Goal: Task Accomplishment & Management: Manage account settings

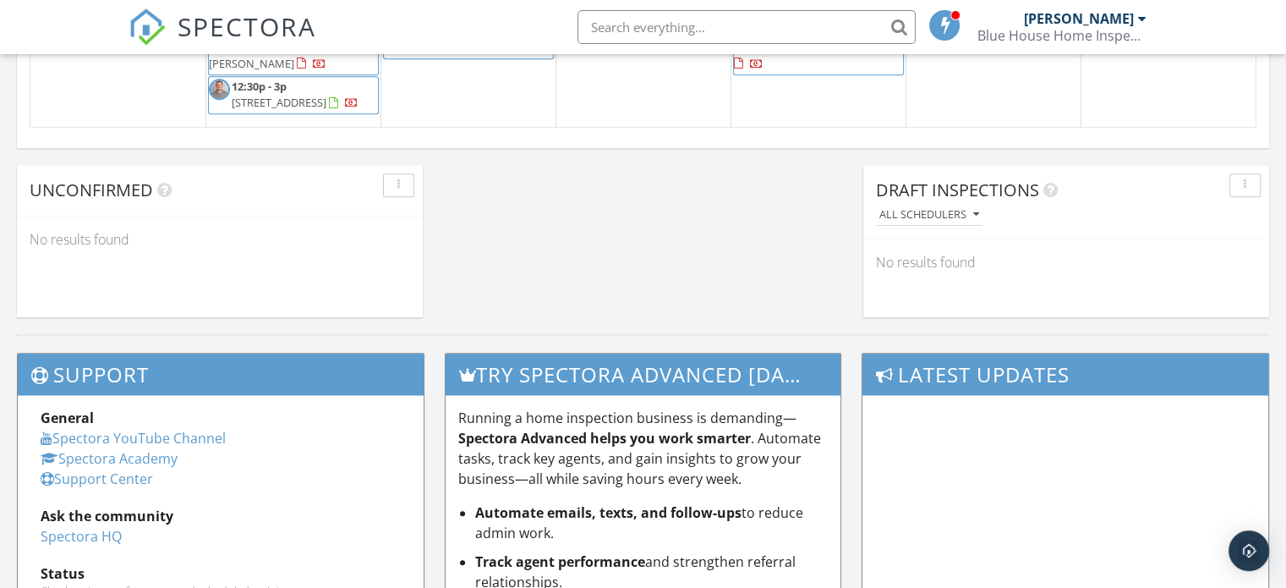
scroll to position [1246, 0]
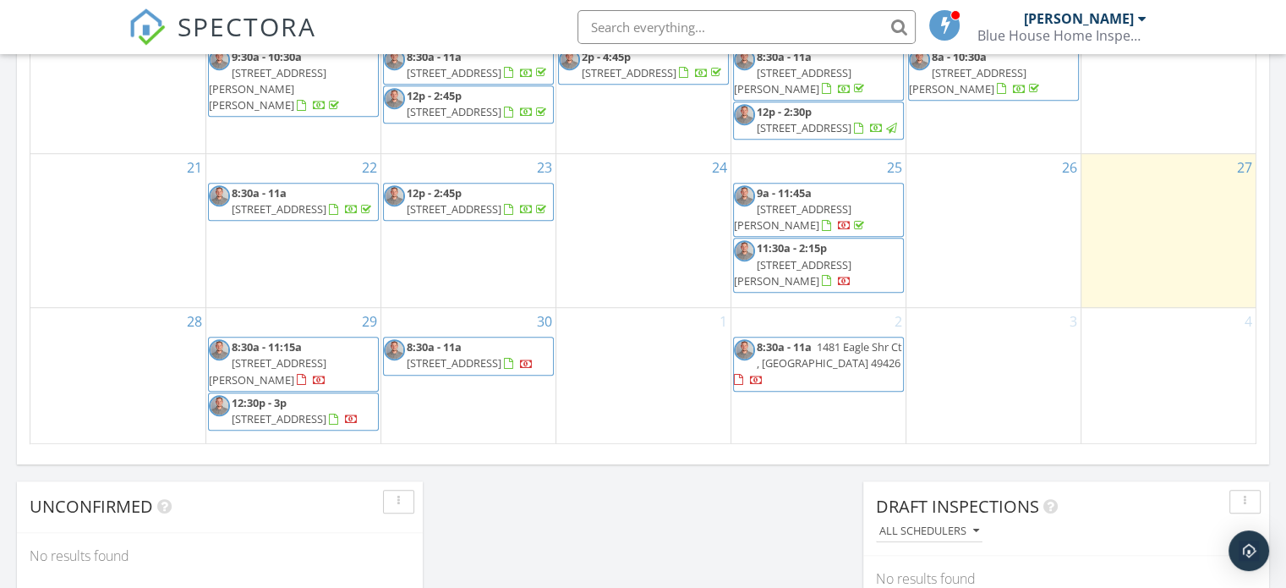
click at [326, 375] on span "5525 Peach Ridge Ave NW , Comstock Park 49321" at bounding box center [268, 370] width 118 height 31
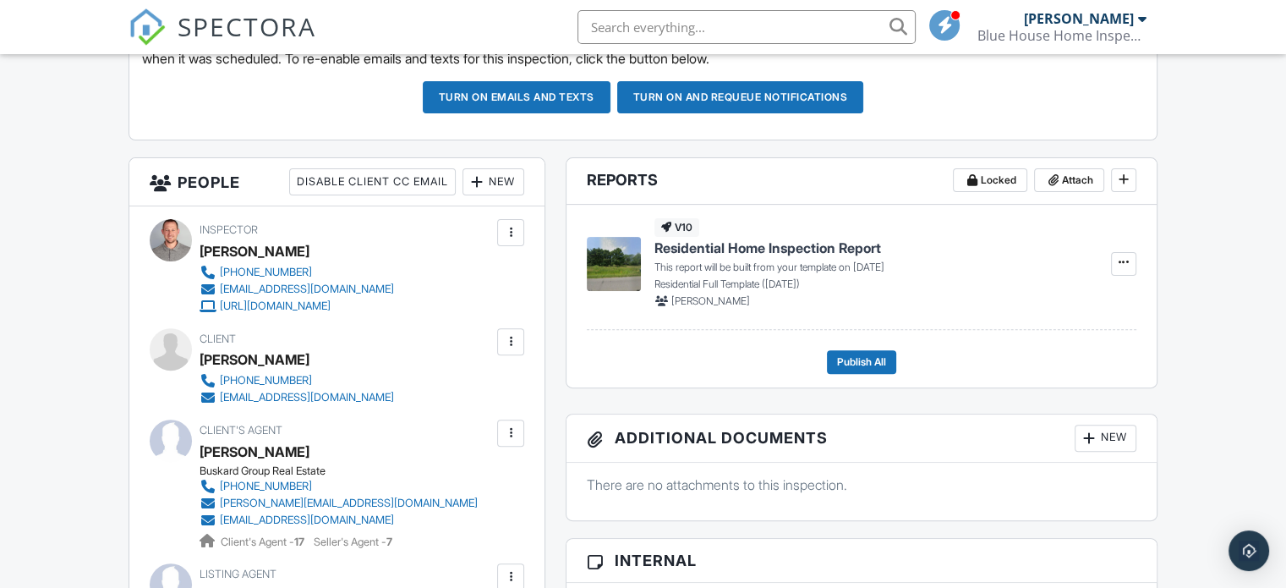
scroll to position [514, 0]
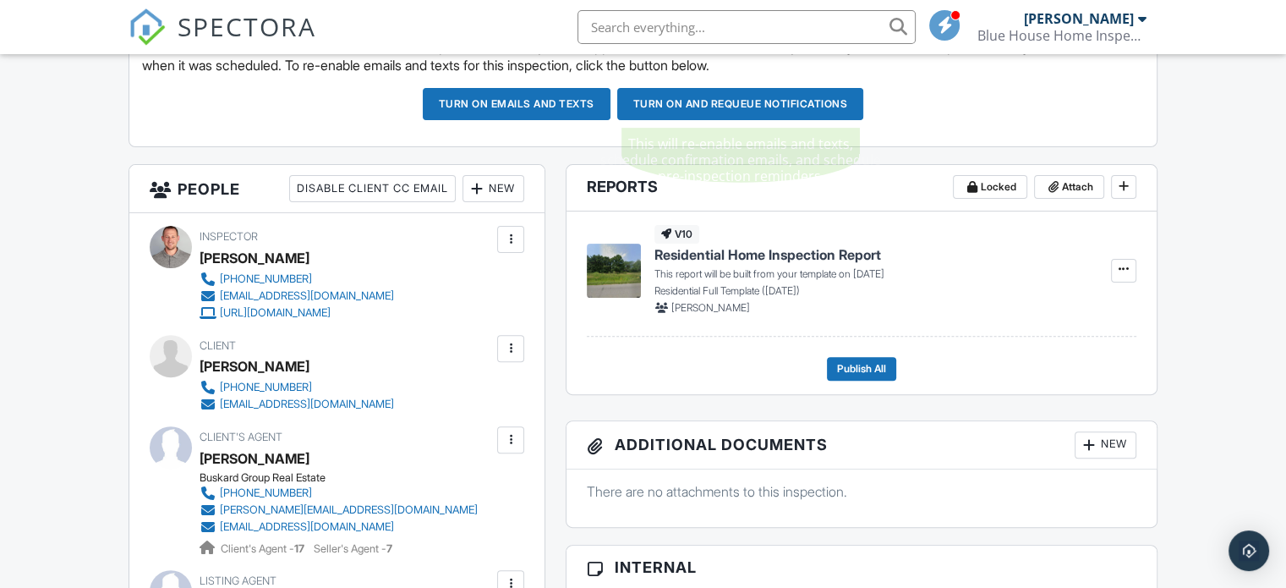
click at [681, 112] on button "Turn on and Requeue Notifications" at bounding box center [740, 104] width 247 height 32
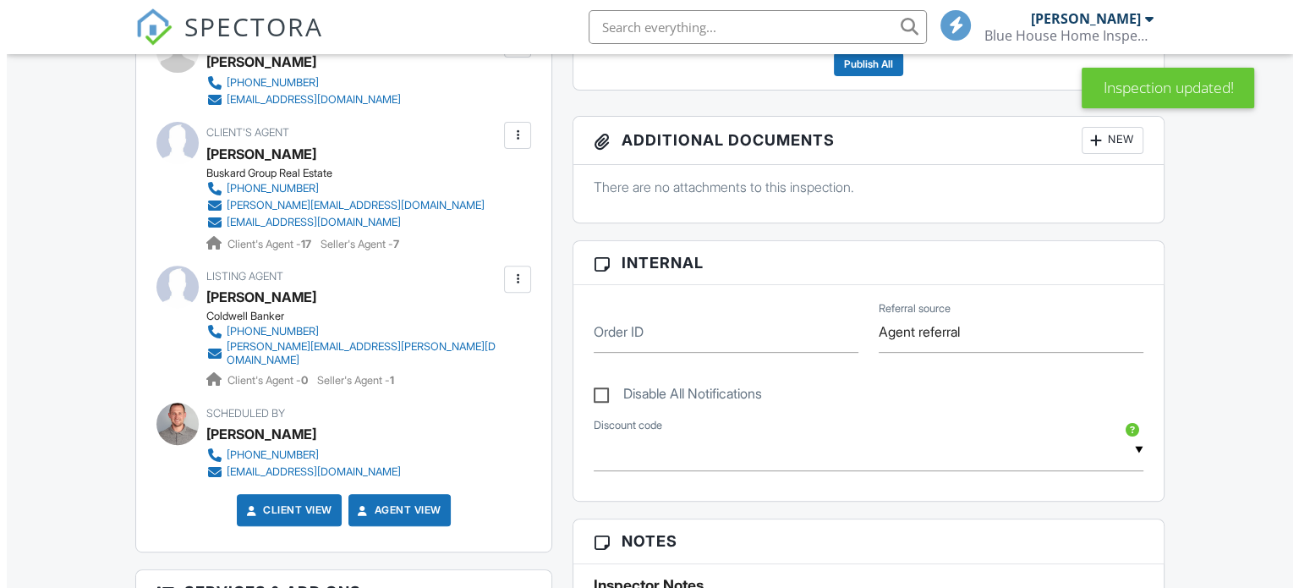
scroll to position [771, 0]
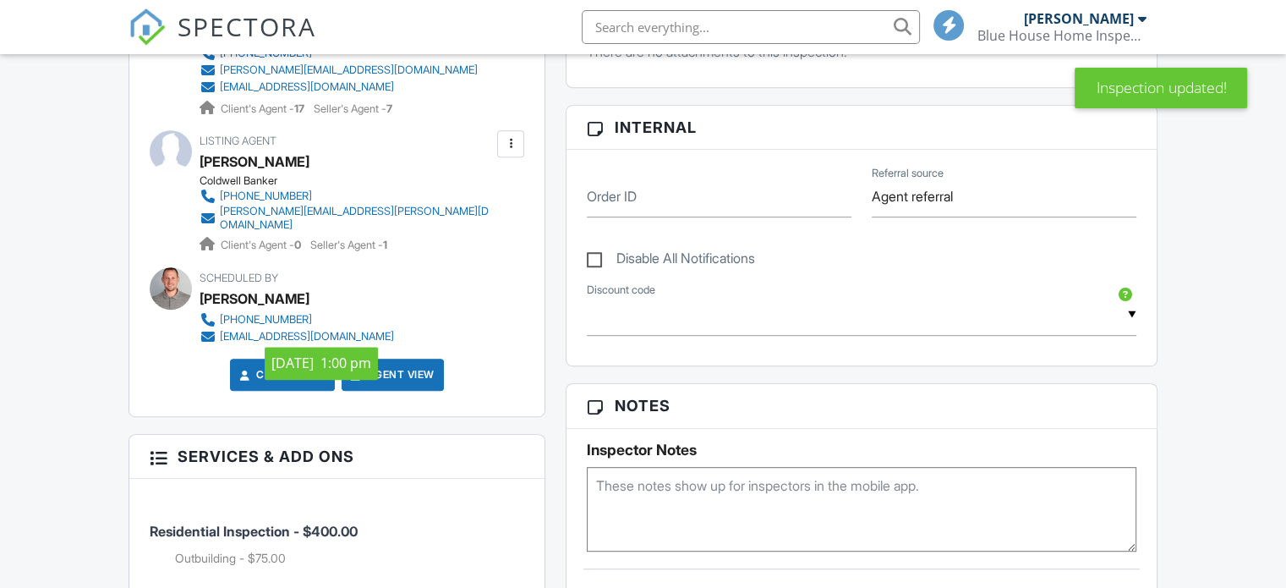
click at [517, 144] on div at bounding box center [510, 143] width 17 height 17
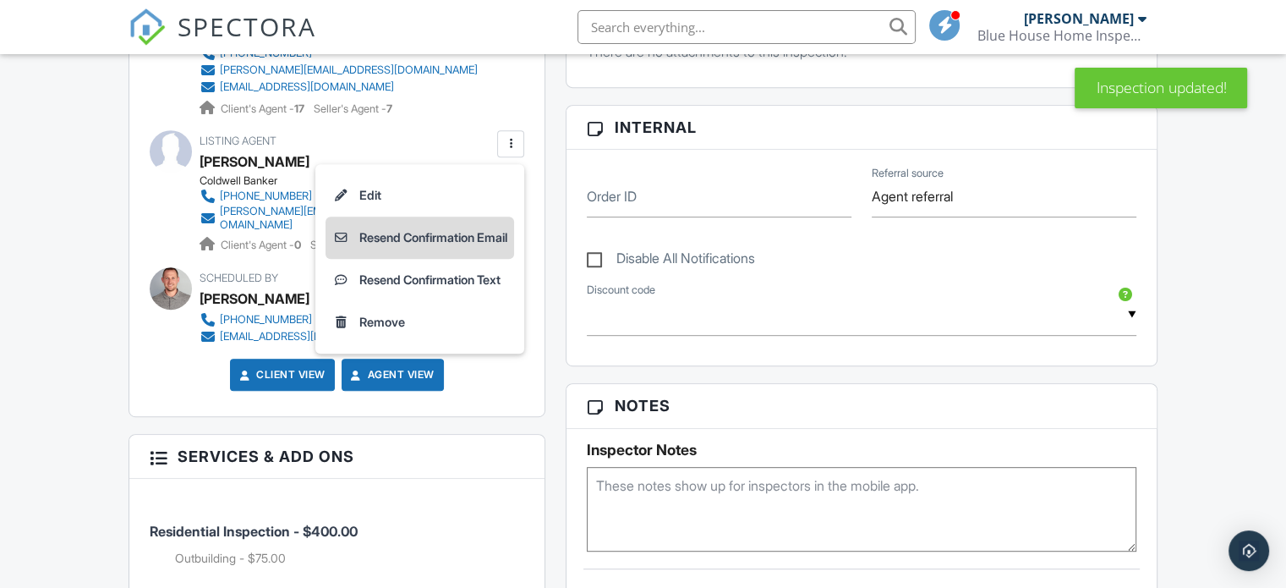
click at [374, 230] on li "Resend Confirmation Email" at bounding box center [420, 237] width 189 height 42
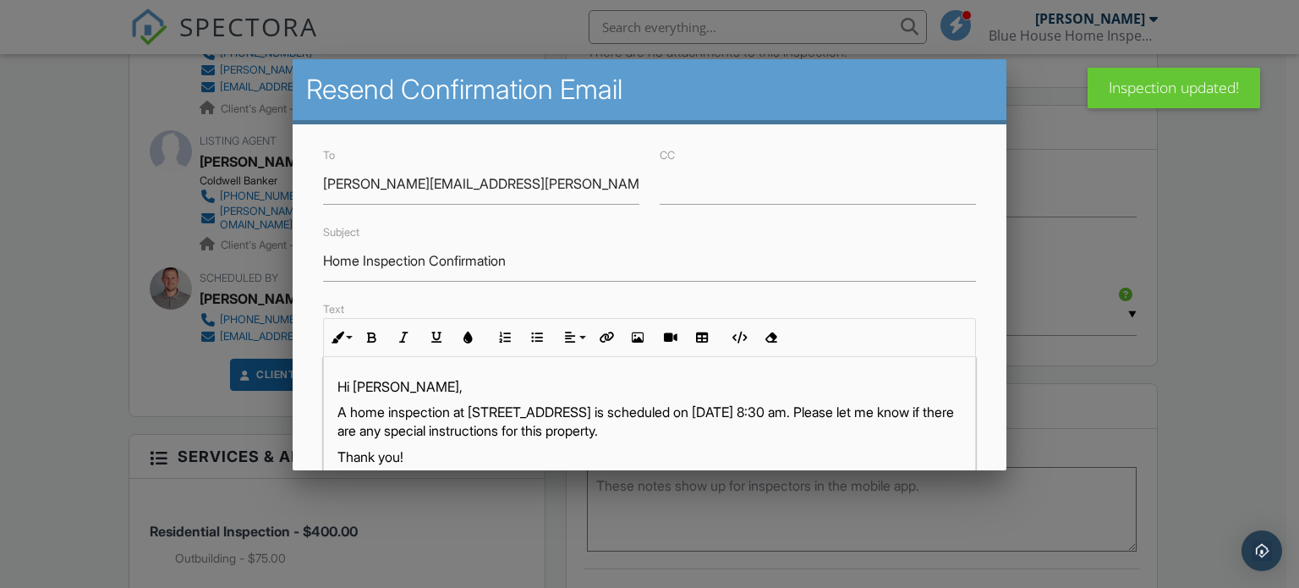
click at [398, 384] on p "Hi Mike Lamb," at bounding box center [649, 386] width 625 height 19
click at [453, 405] on p "A home inspection at 5525 Peach Ridge Ave NW , Comstock Park, MI 49321 is sched…" at bounding box center [649, 421] width 625 height 38
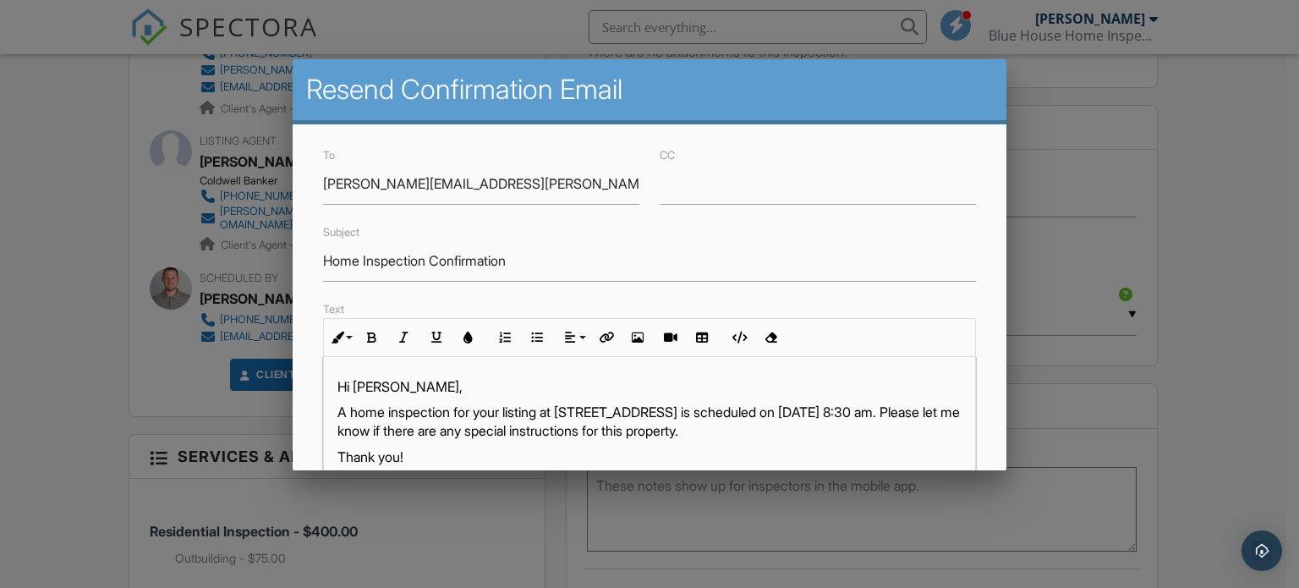
click at [896, 408] on p "A home inspection for your listing at 5525 Peach Ridge Ave NW , Comstock Park, …" at bounding box center [649, 421] width 625 height 38
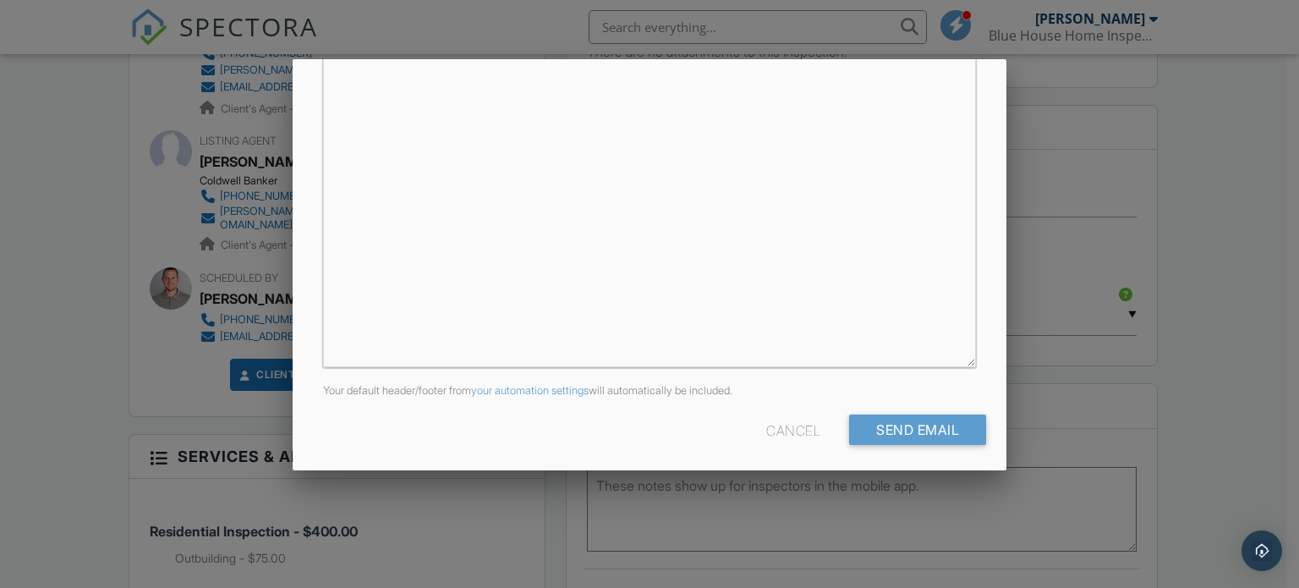
scroll to position [419, 0]
click at [849, 418] on input "Send Email" at bounding box center [917, 423] width 137 height 30
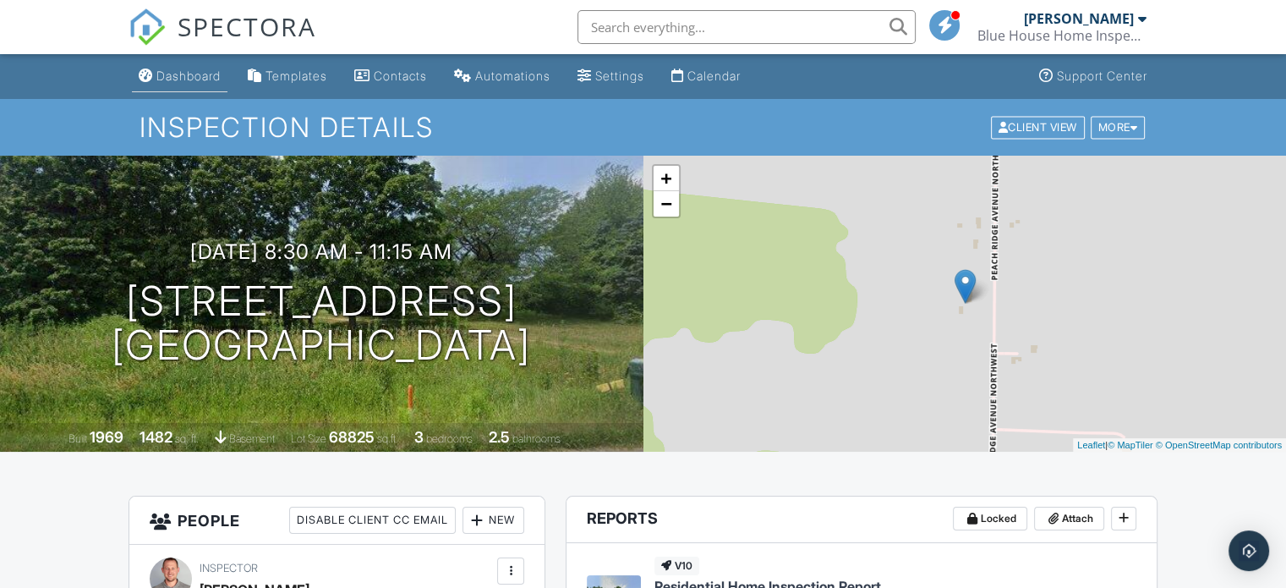
click at [183, 70] on div "Dashboard" at bounding box center [188, 75] width 64 height 14
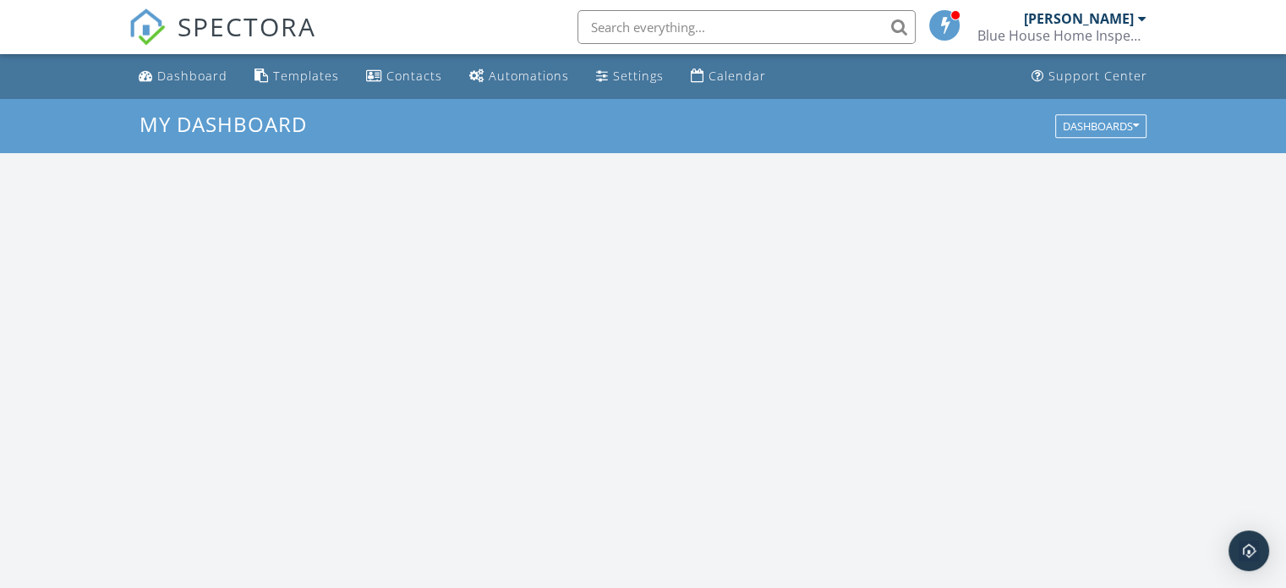
scroll to position [1565, 1312]
